Goal: Find contact information: Find contact information

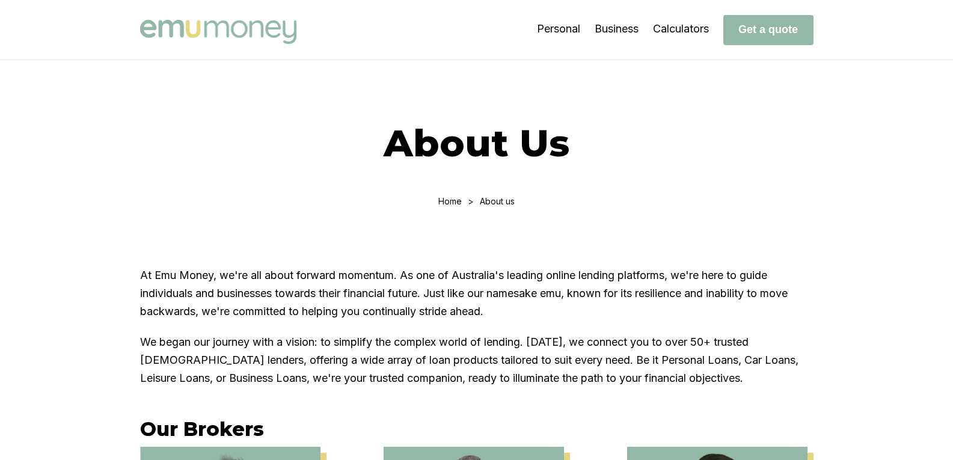
drag, startPoint x: 249, startPoint y: 314, endPoint x: 258, endPoint y: 311, distance: 10.1
click at [249, 314] on p "At Emu Money, we're all about forward momentum. As one of Australia's leading o…" at bounding box center [476, 293] width 673 height 54
click at [578, 284] on p "At Emu Money, we're all about forward momentum. As one of Australia's leading o…" at bounding box center [476, 293] width 673 height 54
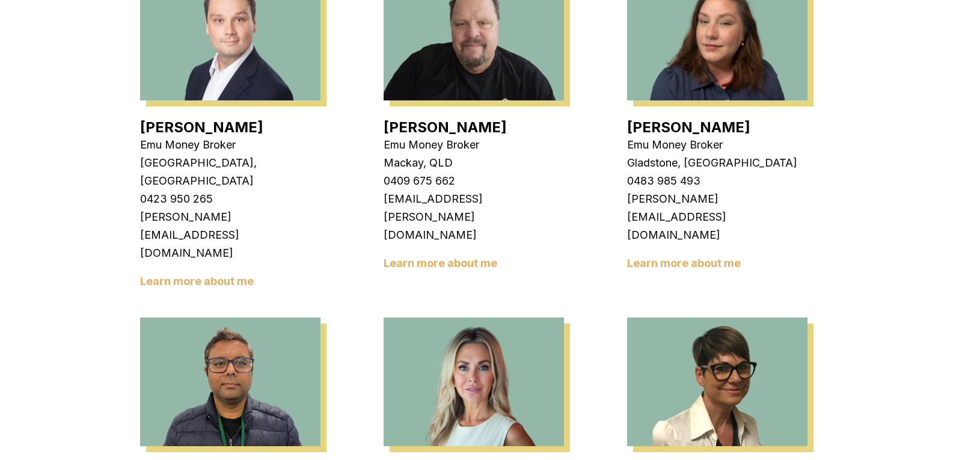
scroll to position [1442, 0]
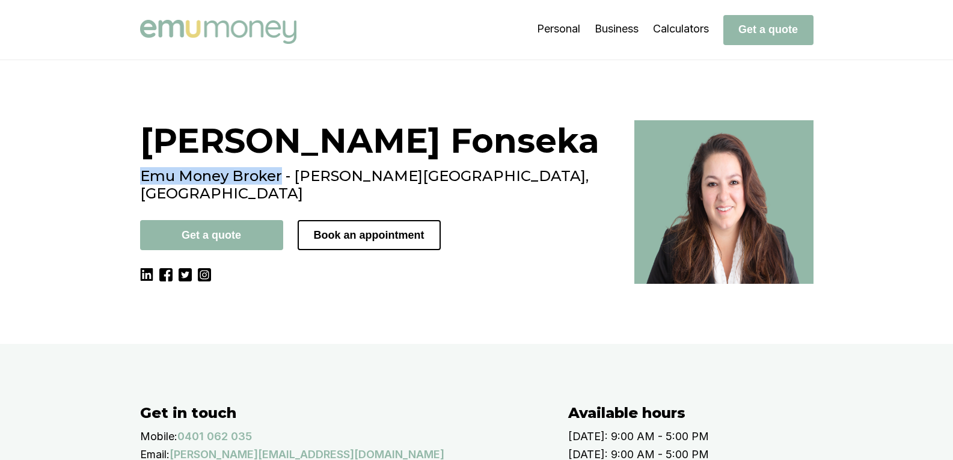
drag, startPoint x: 140, startPoint y: 172, endPoint x: 285, endPoint y: 169, distance: 145.5
click at [285, 169] on div "Wendy Fonseka Emu Money Broker - Clyde North, VIC Get a quote Book an appointme…" at bounding box center [476, 201] width 721 height 163
copy h2 "Emu Money Broker"
click at [314, 150] on h1 "Wendy Fonseka" at bounding box center [380, 140] width 480 height 41
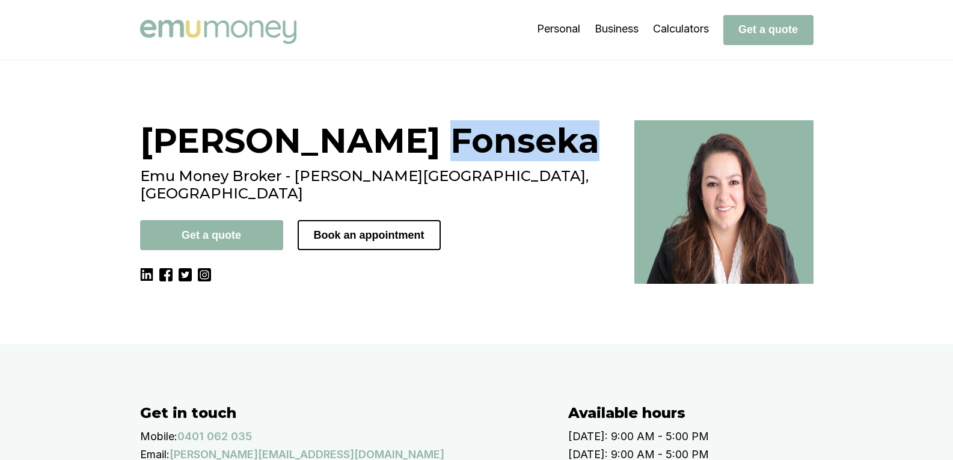
click at [314, 150] on h1 "Wendy Fonseka" at bounding box center [380, 140] width 480 height 41
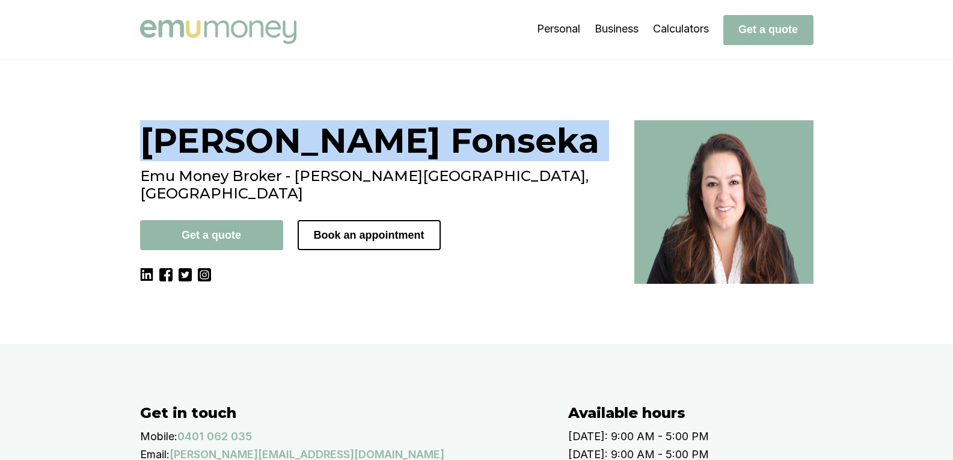
click at [314, 150] on h1 "Wendy Fonseka" at bounding box center [380, 140] width 480 height 41
copy h1 "Wendy Fonseka"
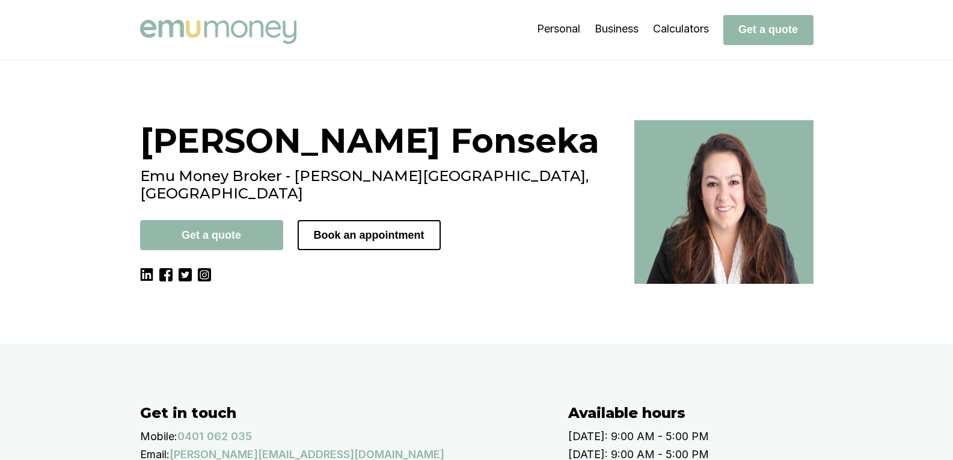
click at [393, 284] on div "Wendy Fonseka Emu Money Broker - Clyde North, VIC Get a quote Book an appointme…" at bounding box center [380, 201] width 480 height 163
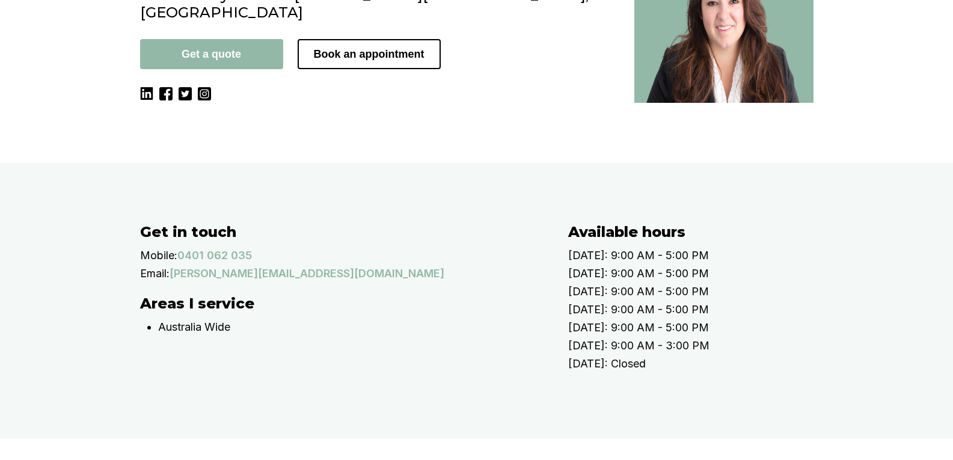
scroll to position [301, 0]
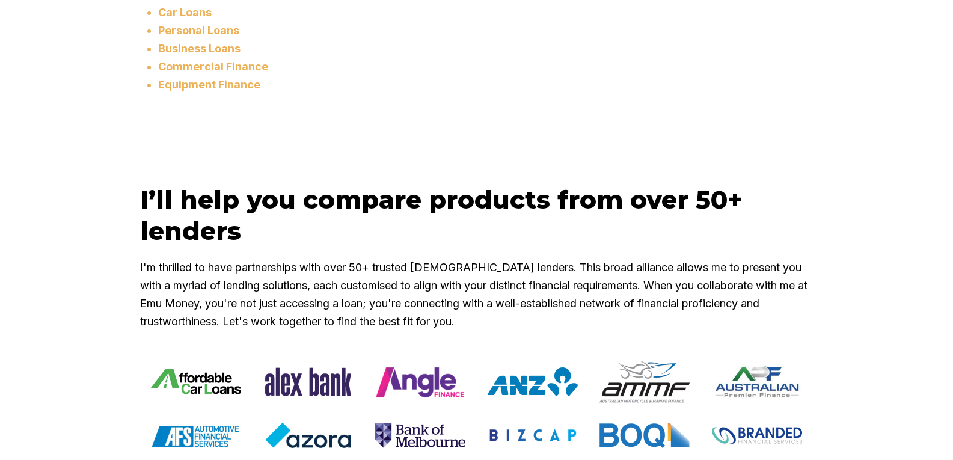
scroll to position [1082, 0]
